Goal: Ask a question

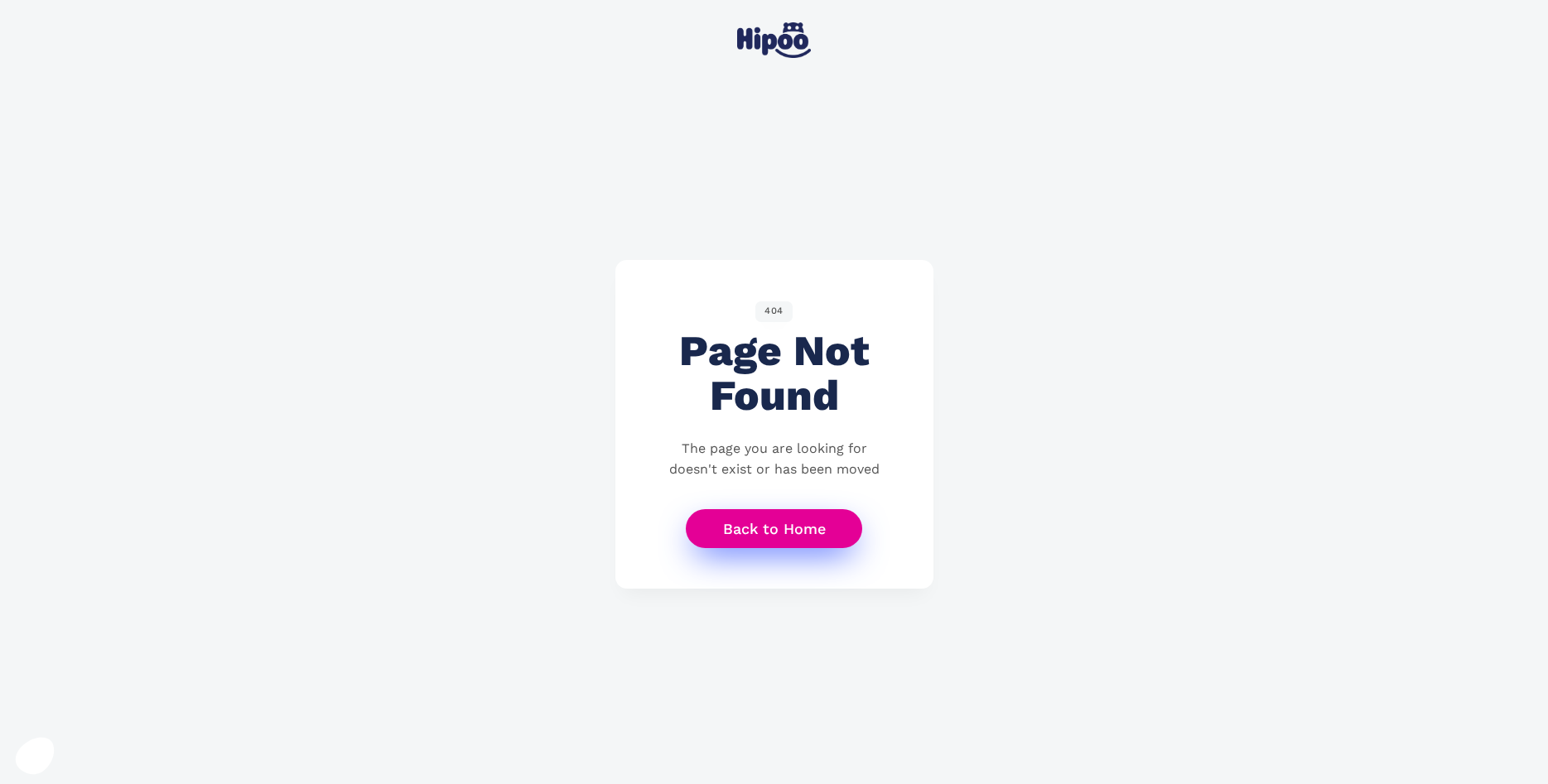
click at [772, 525] on link "Back to Home" at bounding box center [774, 528] width 178 height 39
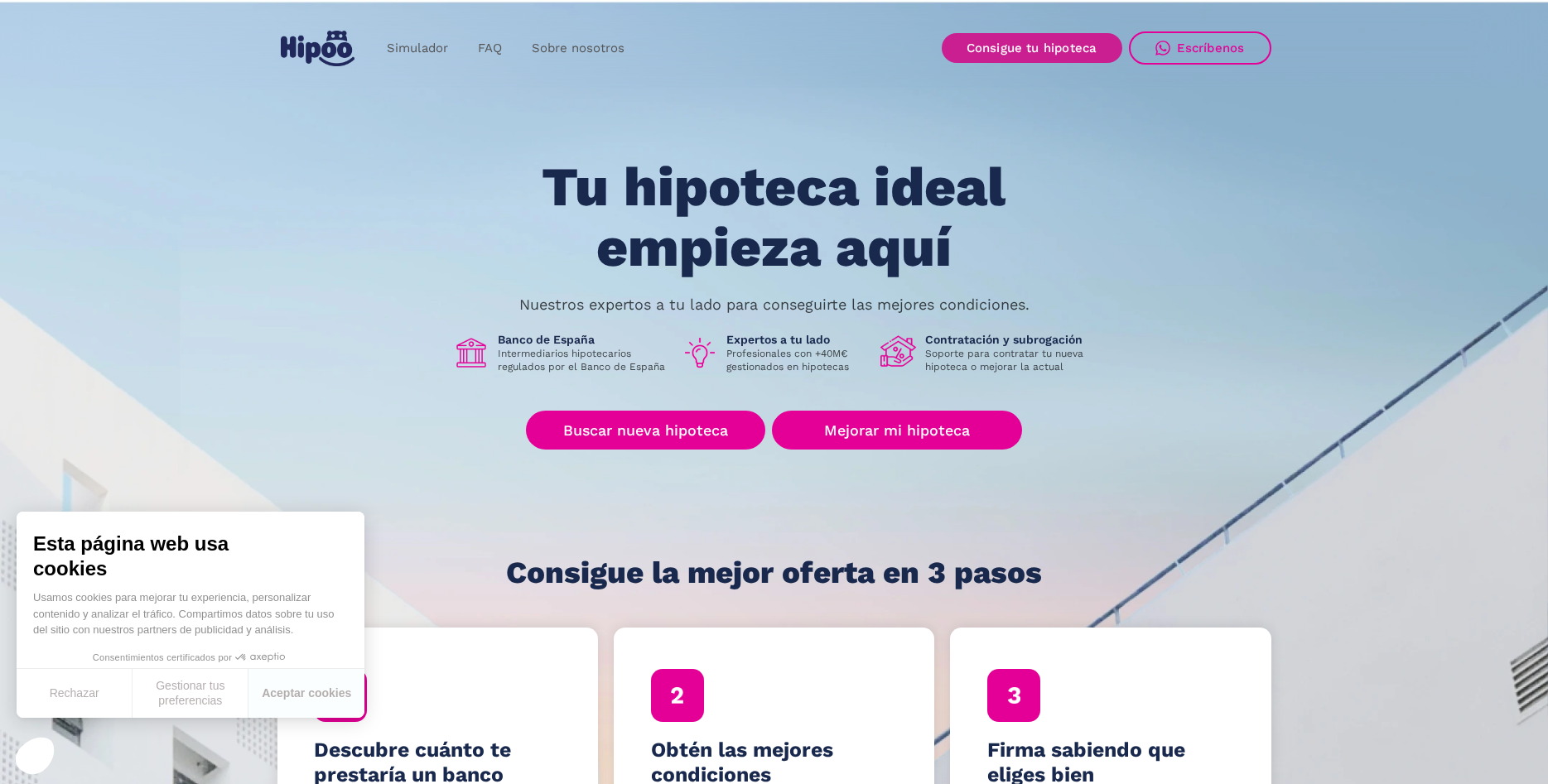
click at [1059, 50] on link "Consigue tu hipoteca" at bounding box center [1032, 48] width 180 height 30
click at [1212, 51] on div "Escríbenos" at bounding box center [1211, 47] width 68 height 15
